Goal: Transaction & Acquisition: Purchase product/service

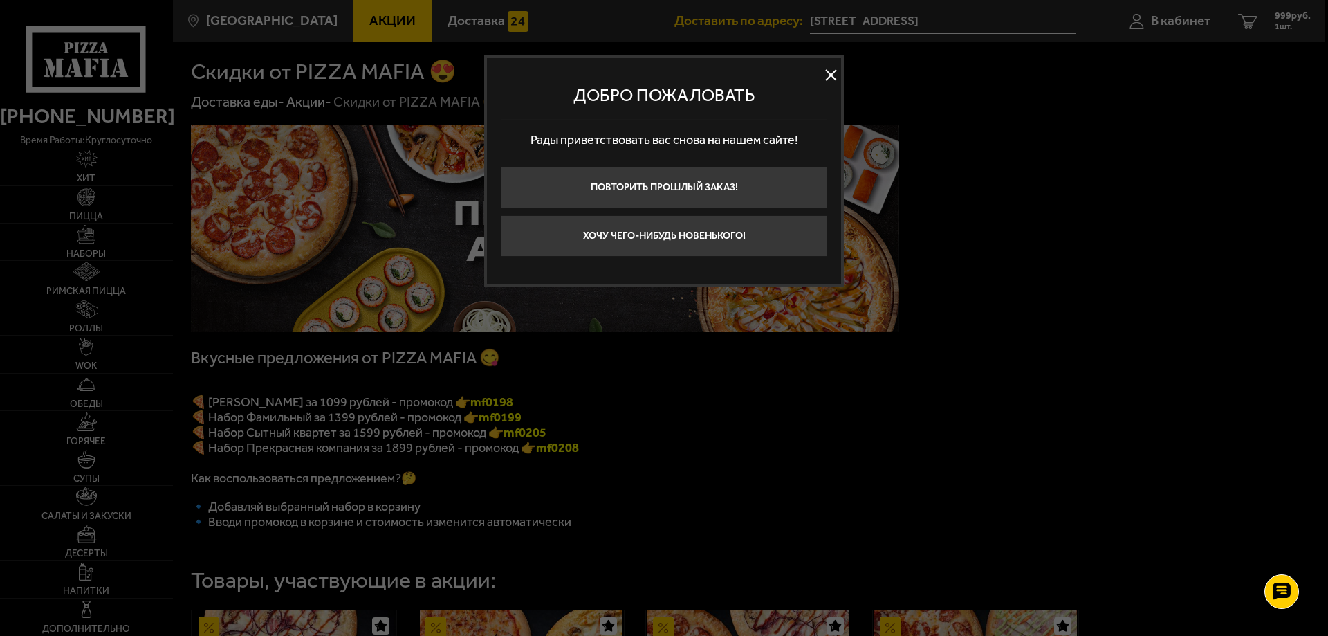
click at [829, 71] on button at bounding box center [830, 75] width 21 height 21
click at [833, 75] on button at bounding box center [830, 75] width 21 height 21
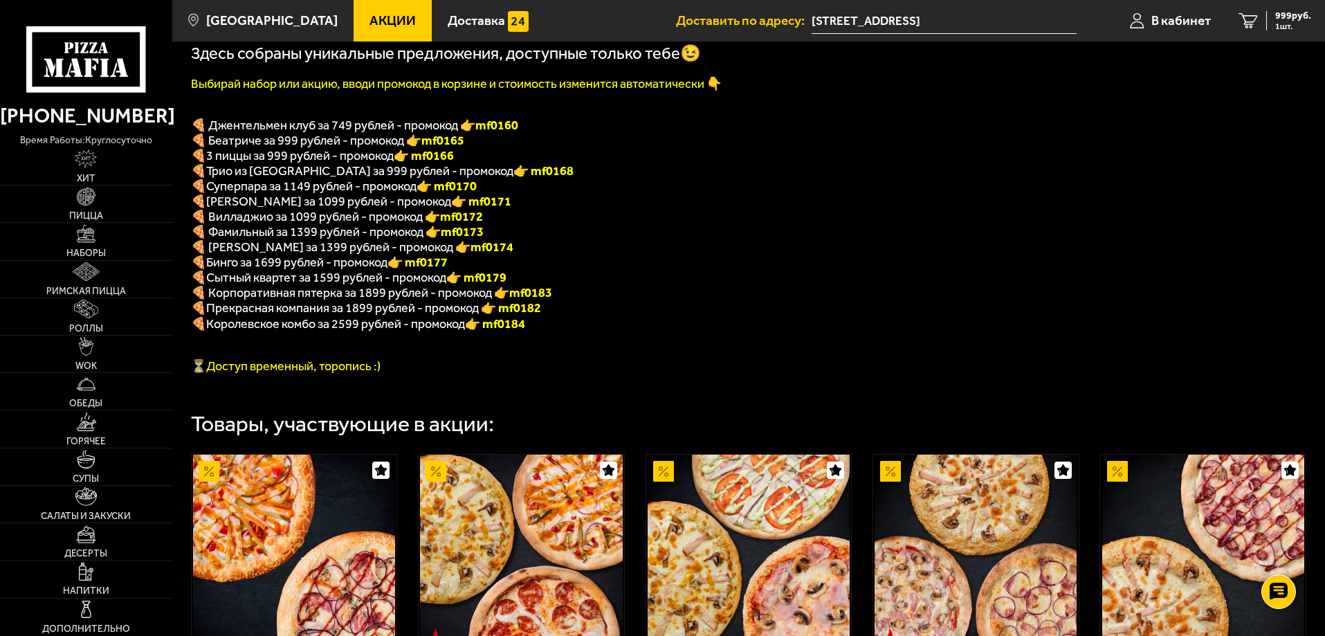
scroll to position [277, 0]
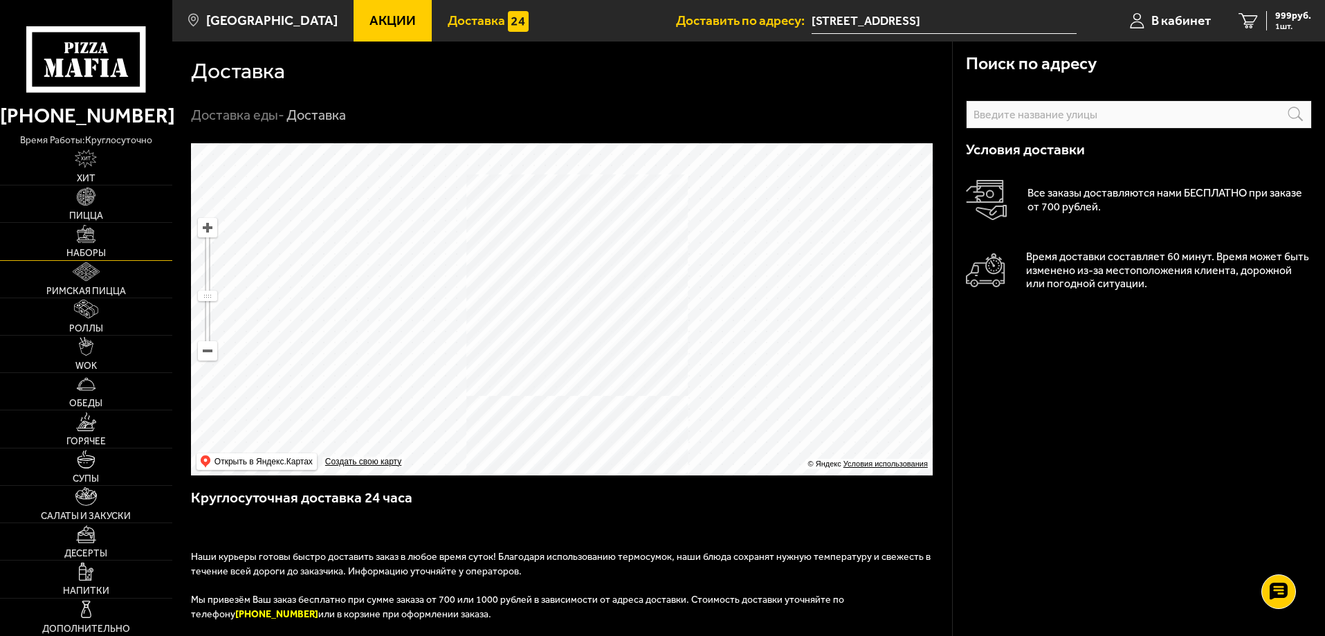
click at [95, 250] on span "Наборы" at bounding box center [85, 253] width 39 height 10
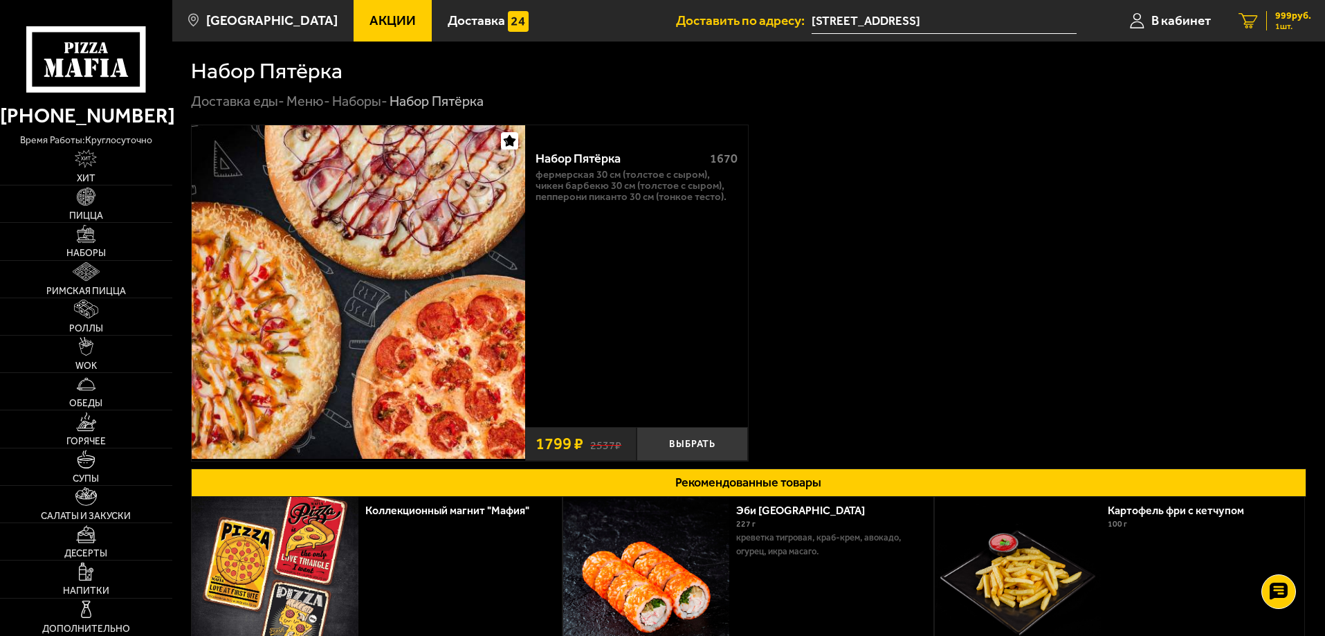
click at [1259, 11] on link "1 999 руб. 1 шт." at bounding box center [1274, 21] width 100 height 42
